Goal: Check status

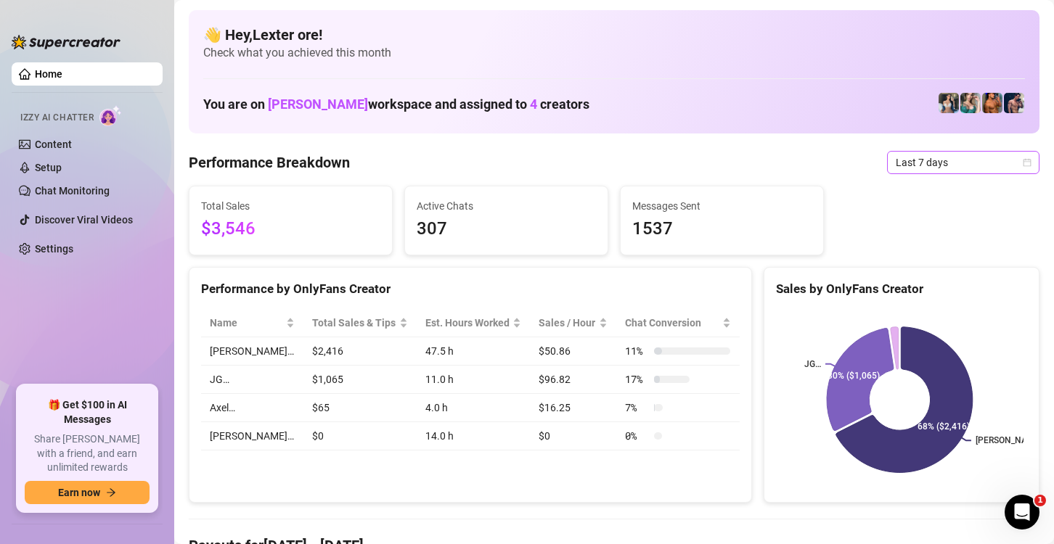
click at [1023, 163] on icon "calendar" at bounding box center [1027, 162] width 9 height 9
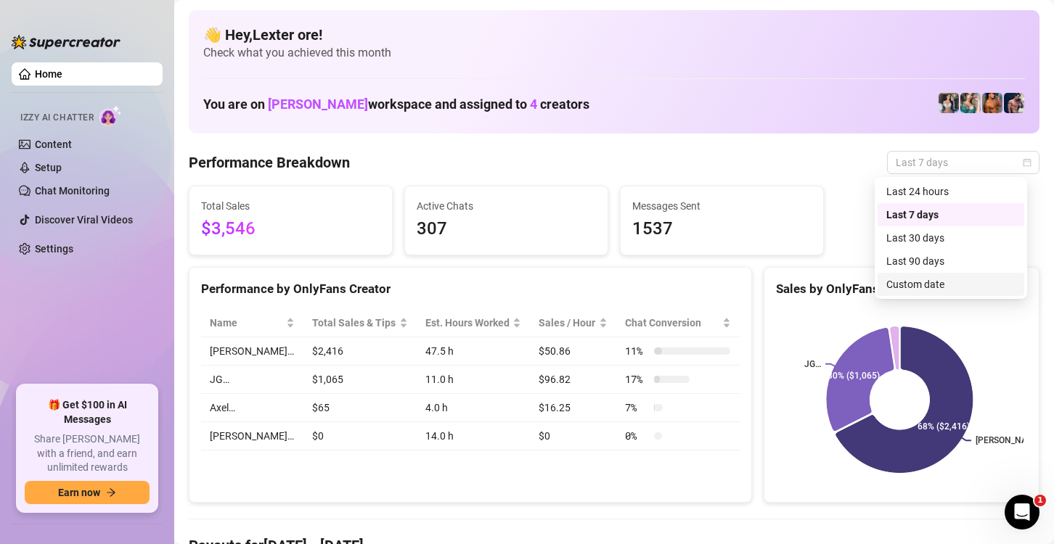
click at [913, 288] on div "Custom date" at bounding box center [950, 285] width 129 height 16
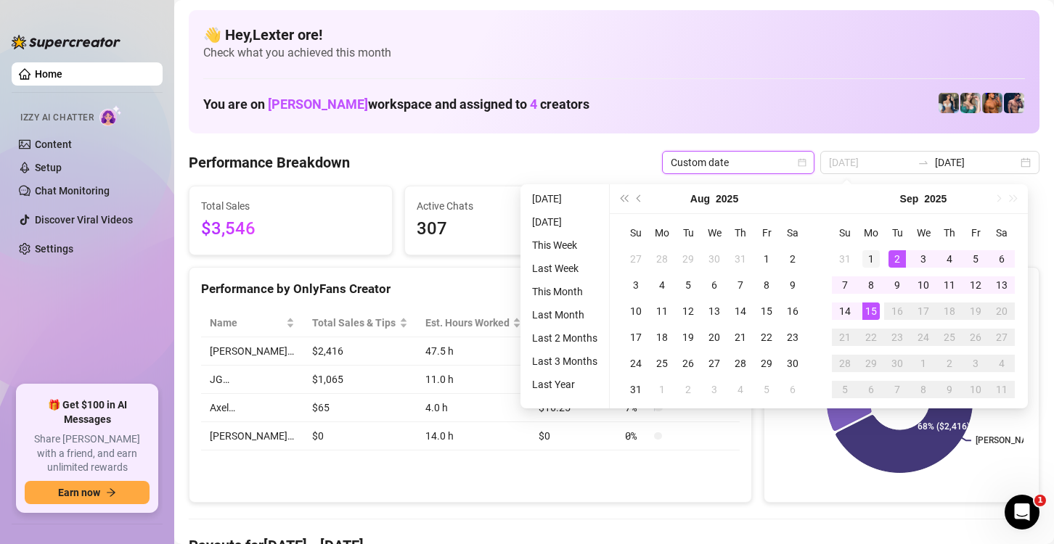
type input "[DATE]"
click at [878, 262] on div "1" at bounding box center [870, 258] width 17 height 17
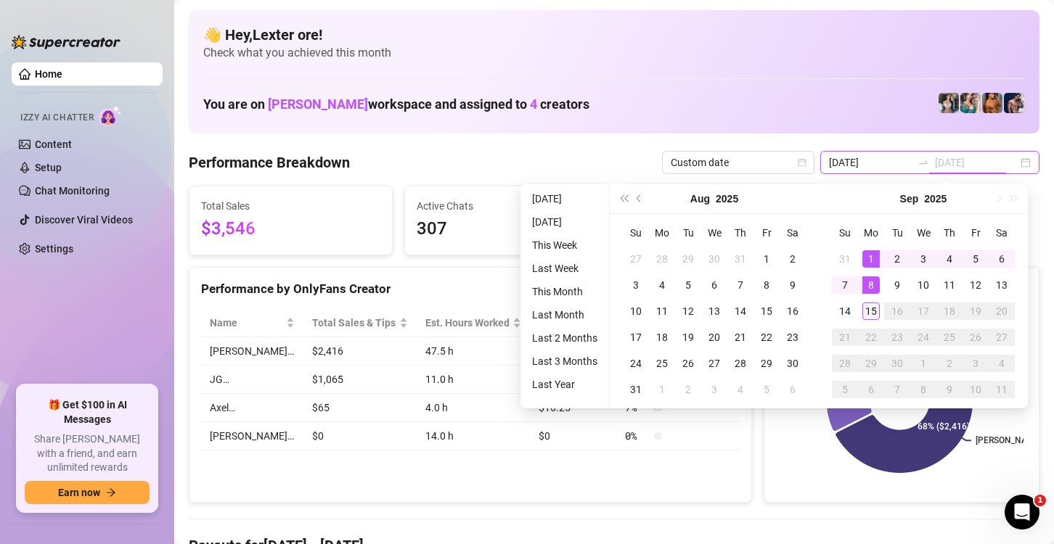
type input "[DATE]"
click at [872, 314] on div "15" at bounding box center [870, 311] width 17 height 17
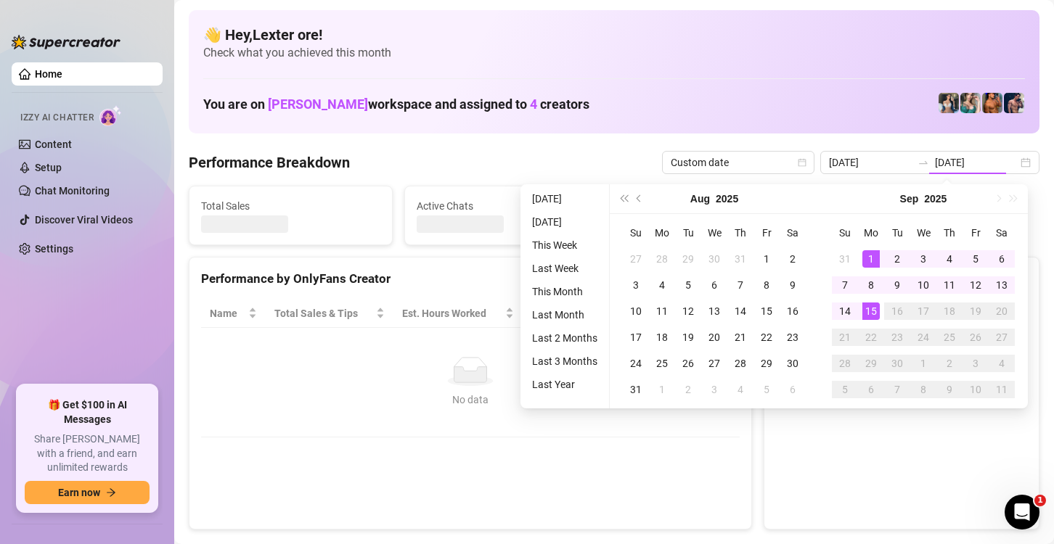
type input "[DATE]"
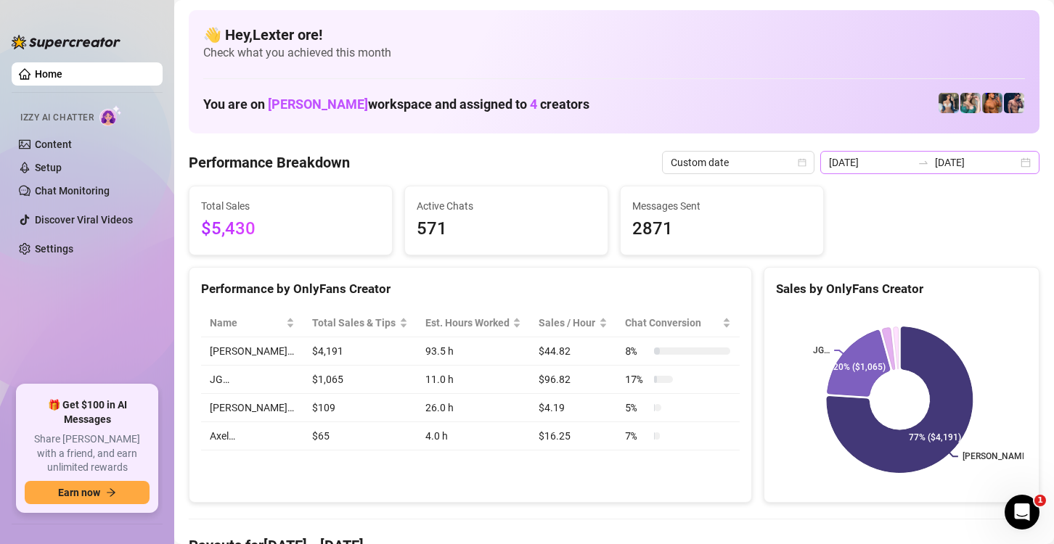
click at [1021, 166] on div "2025-09-01 2025-09-15" at bounding box center [929, 162] width 219 height 23
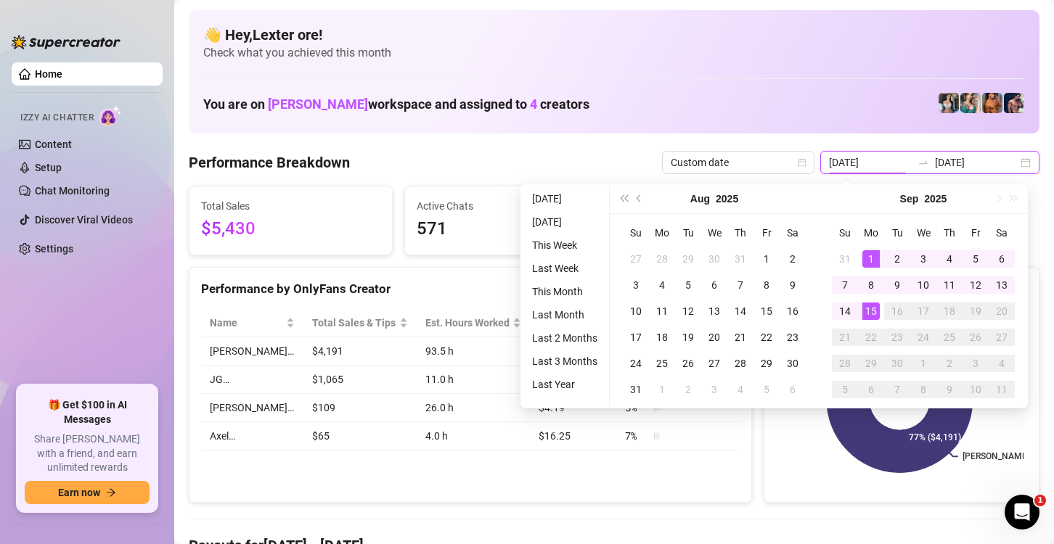
type input "[DATE]"
click at [874, 311] on div "15" at bounding box center [870, 311] width 17 height 17
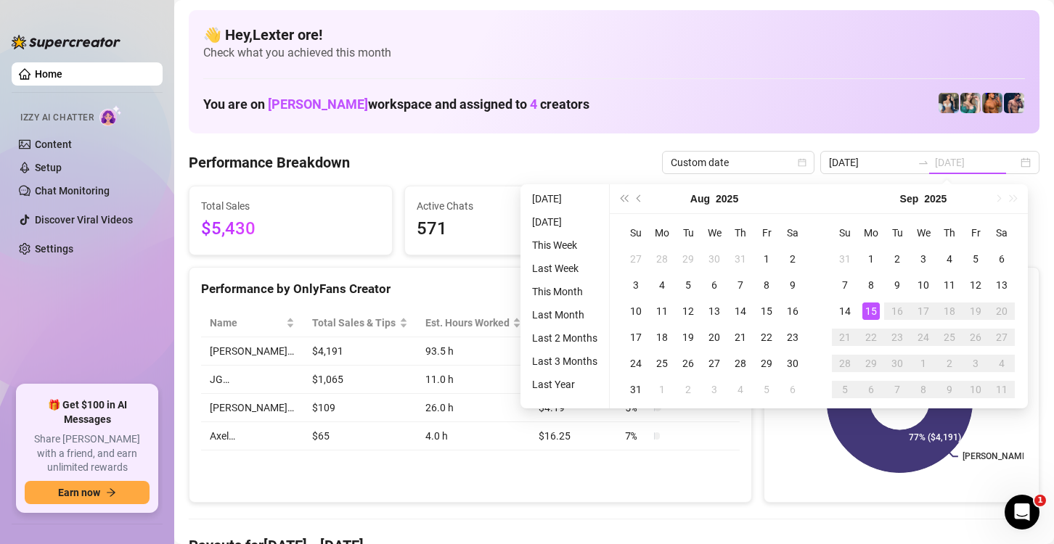
click at [874, 311] on div "15" at bounding box center [870, 311] width 17 height 17
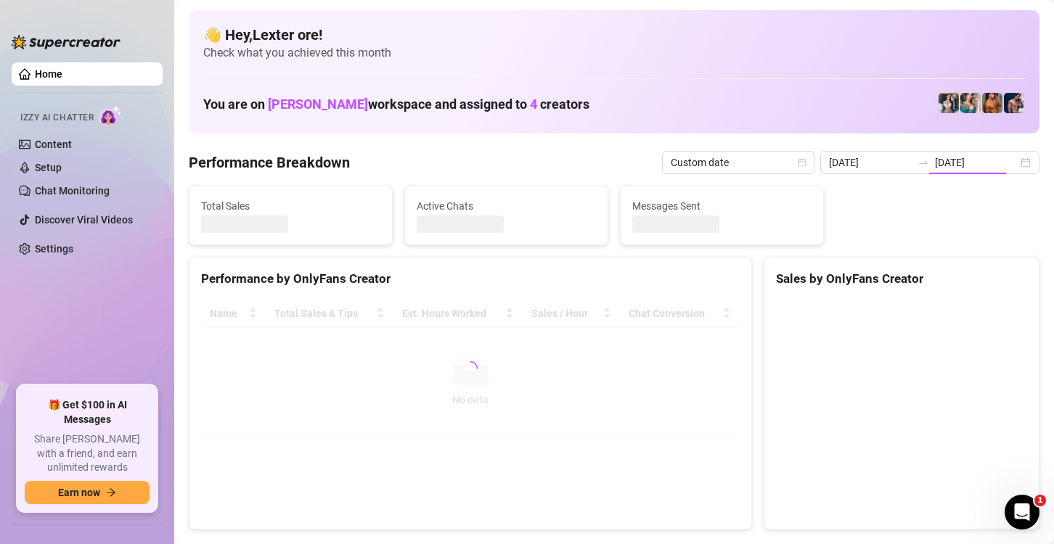
type input "[DATE]"
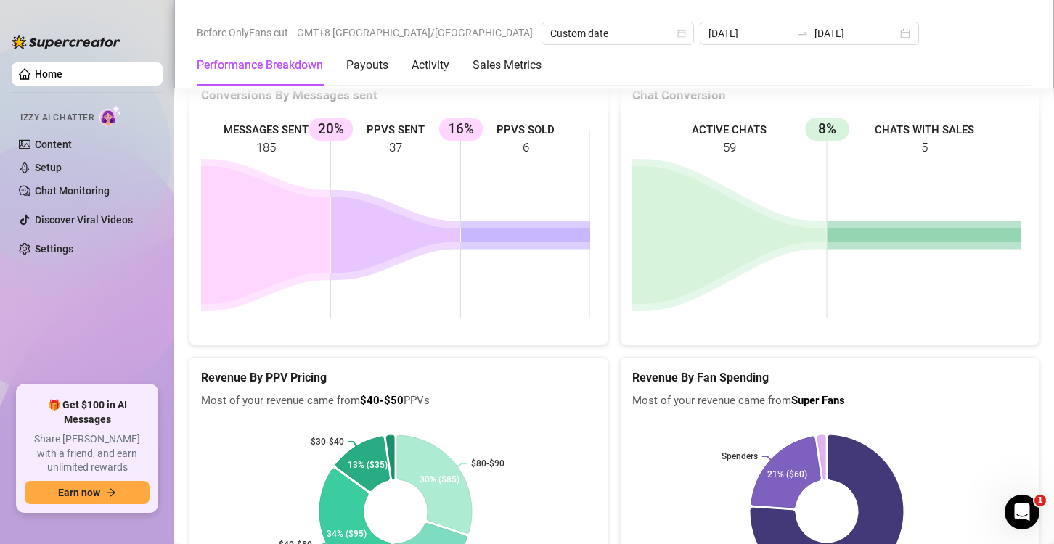
scroll to position [2032, 0]
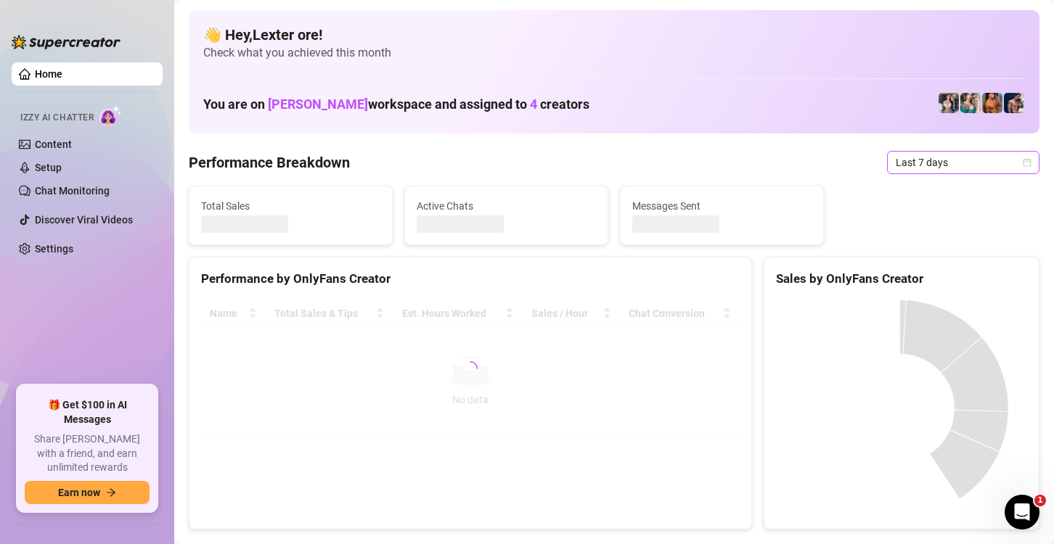
click at [922, 163] on span "Last 7 days" at bounding box center [963, 163] width 135 height 22
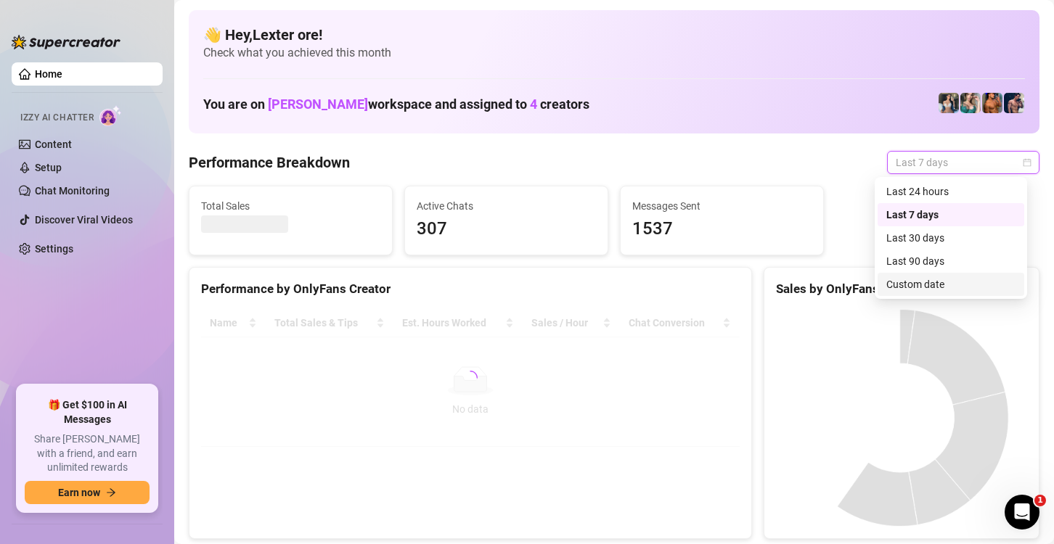
click at [916, 282] on div "Custom date" at bounding box center [950, 285] width 129 height 16
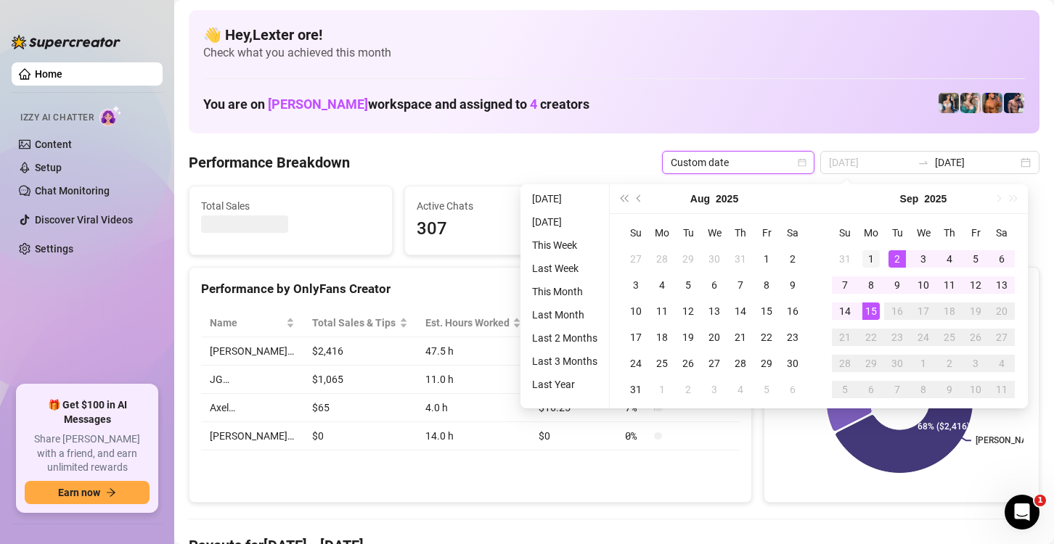
type input "[DATE]"
click at [876, 253] on div "1" at bounding box center [870, 258] width 17 height 17
type input "[DATE]"
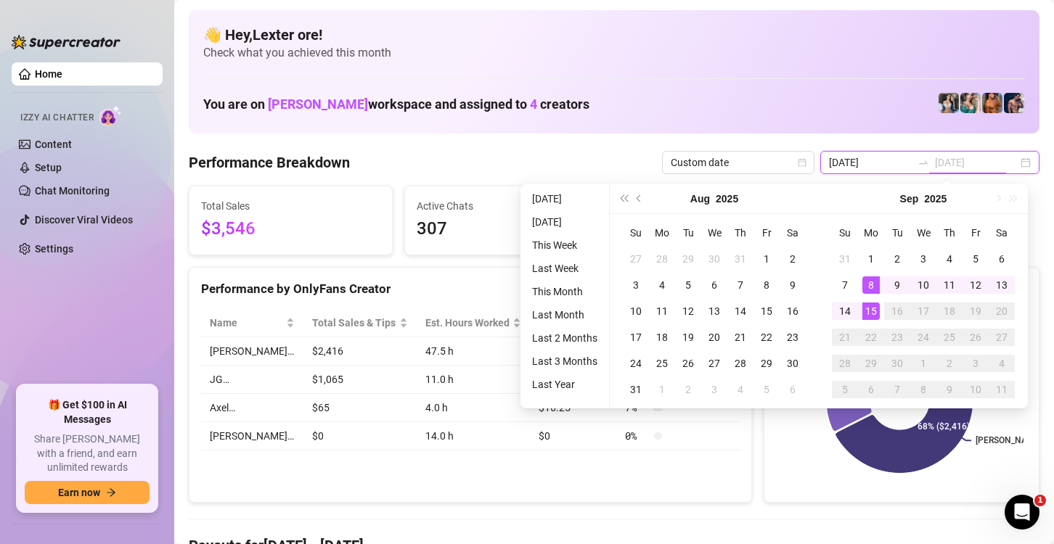
type input "[DATE]"
click at [867, 310] on div "15" at bounding box center [870, 311] width 17 height 17
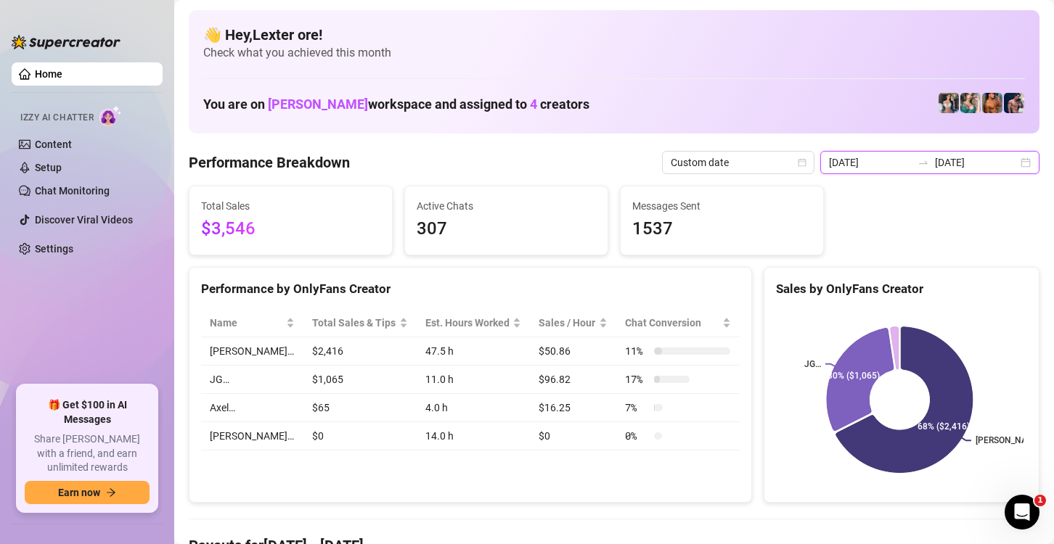
click at [886, 168] on input "[DATE]" at bounding box center [870, 163] width 83 height 16
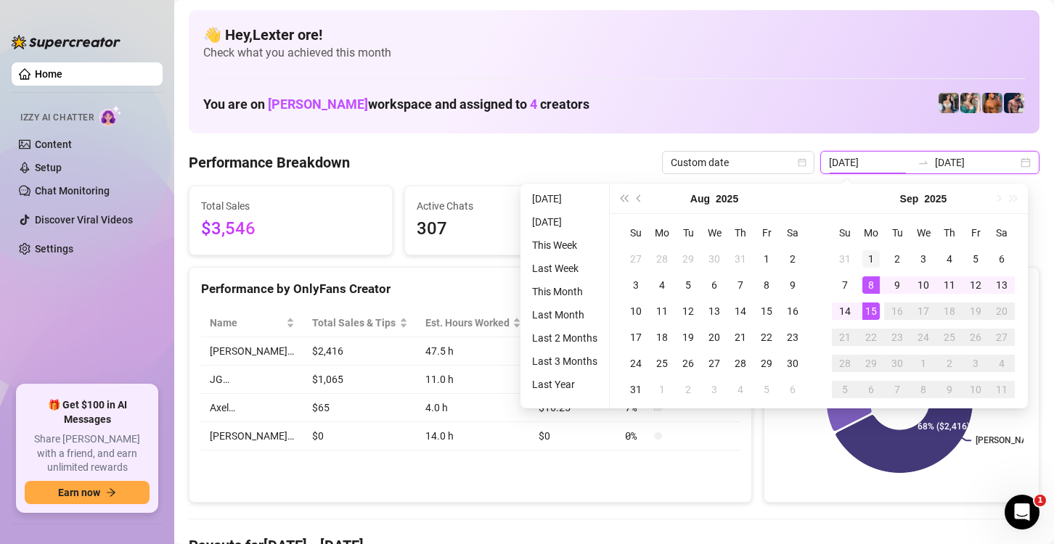
type input "[DATE]"
click at [859, 255] on td "1" at bounding box center [871, 259] width 26 height 26
type input "[DATE]"
click at [868, 311] on div "15" at bounding box center [870, 311] width 17 height 17
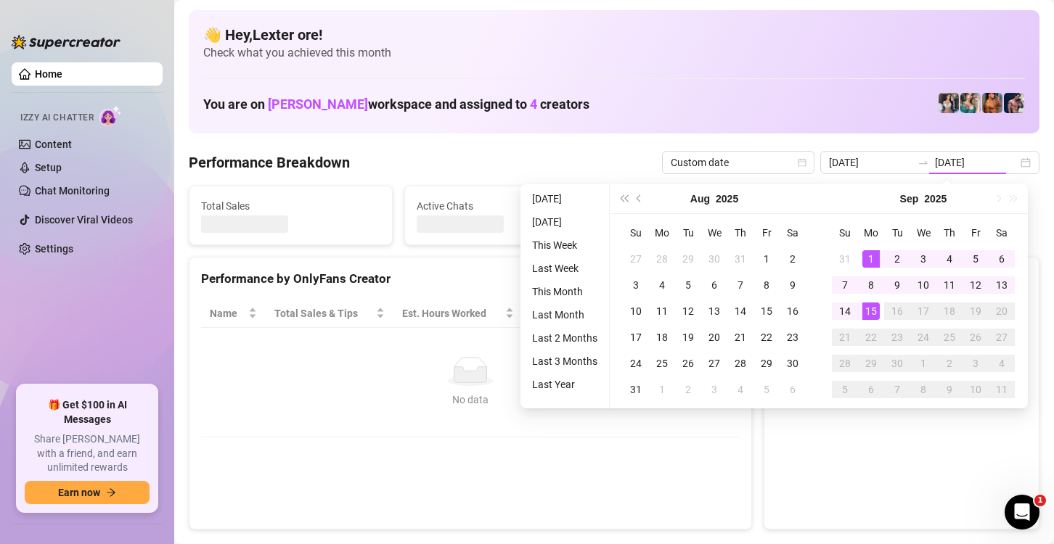
type input "[DATE]"
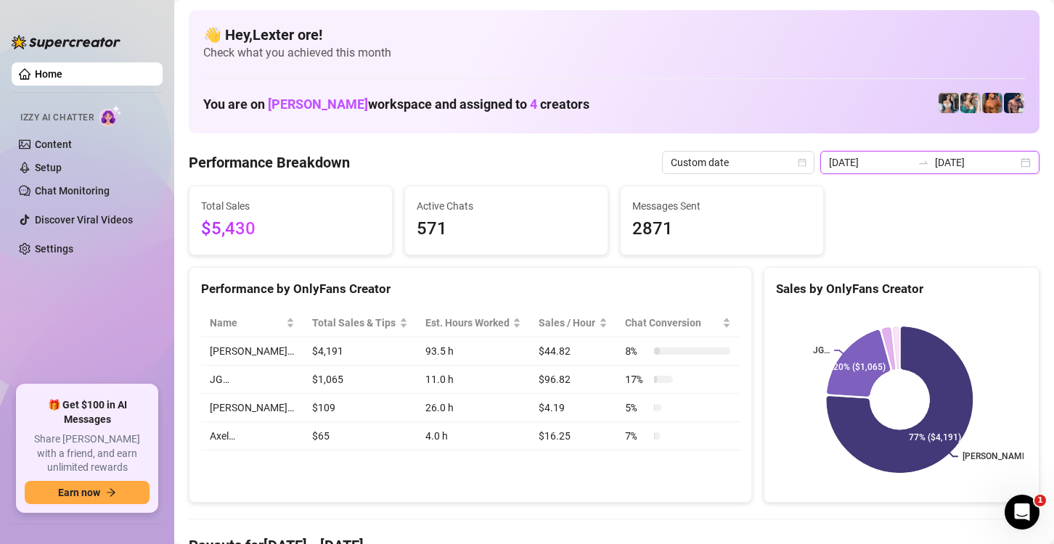
click at [885, 160] on input "[DATE]" at bounding box center [870, 163] width 83 height 16
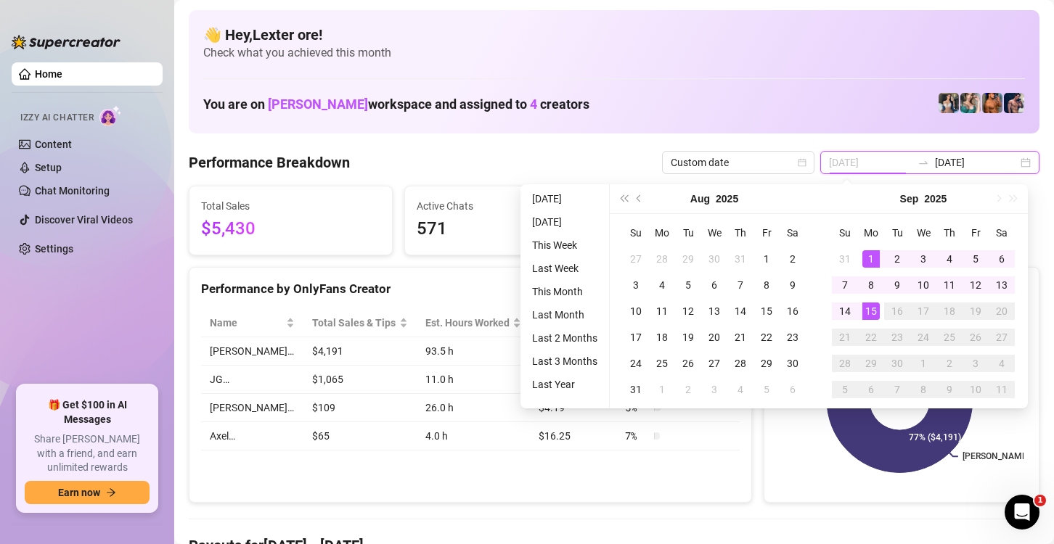
type input "[DATE]"
click at [873, 314] on div "15" at bounding box center [870, 311] width 17 height 17
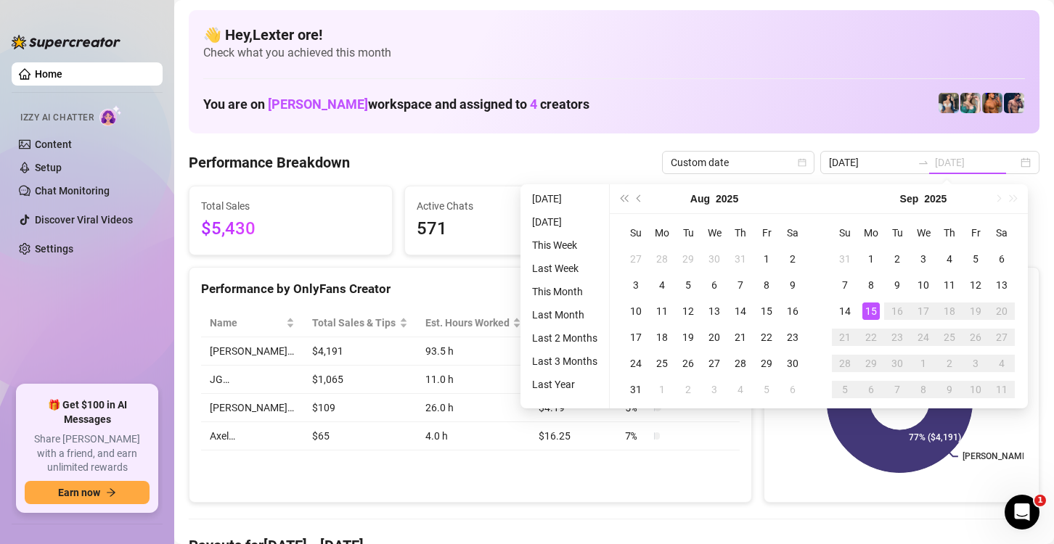
click at [873, 314] on div "15" at bounding box center [870, 311] width 17 height 17
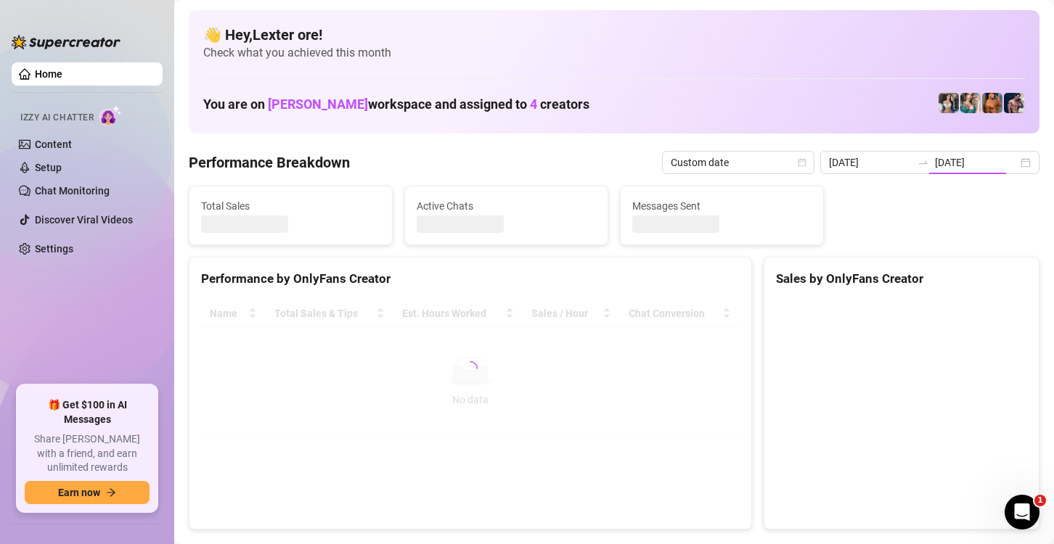
type input "[DATE]"
